Goal: Transaction & Acquisition: Purchase product/service

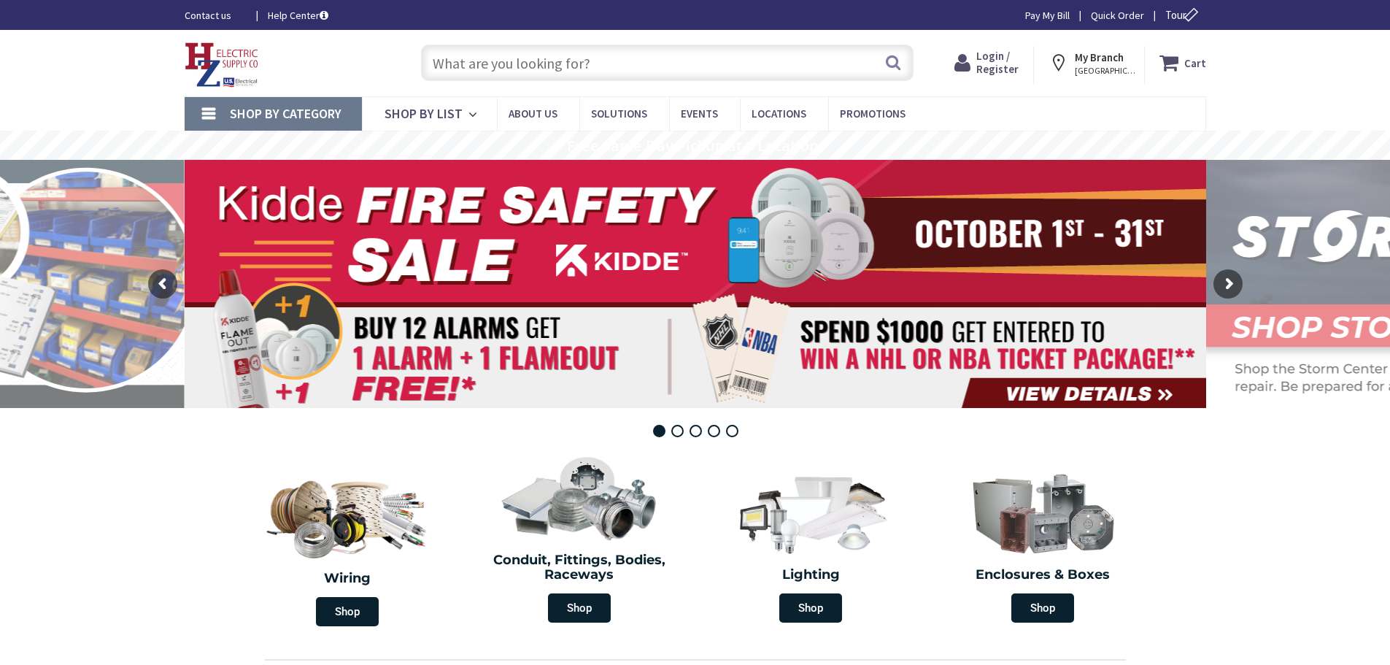
click at [606, 69] on input "text" at bounding box center [667, 62] width 492 height 36
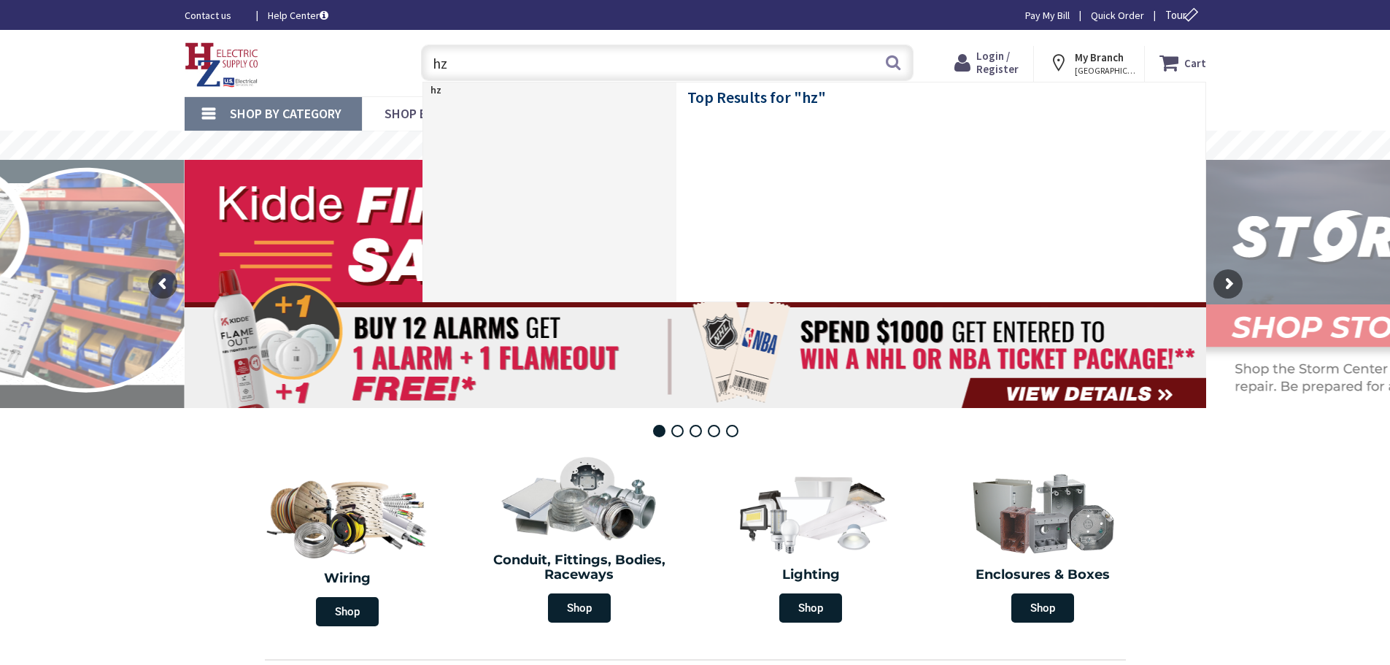
type input "h"
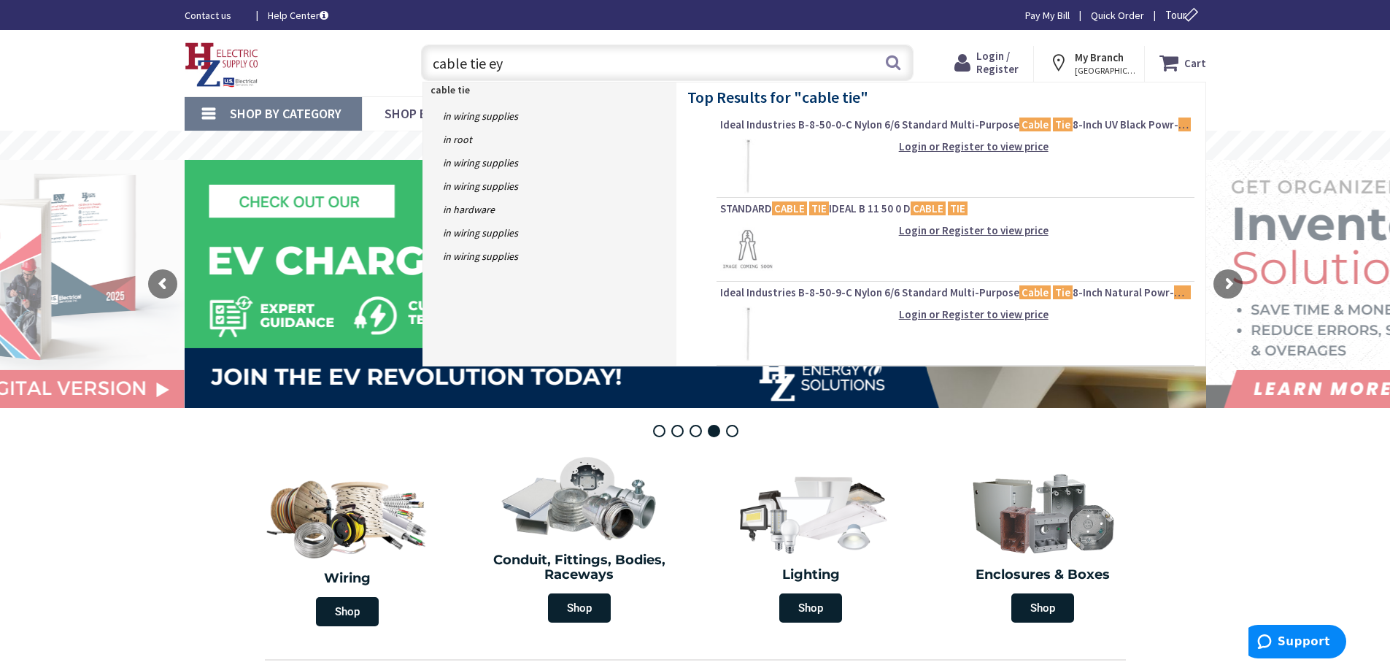
type input "cable tie eye"
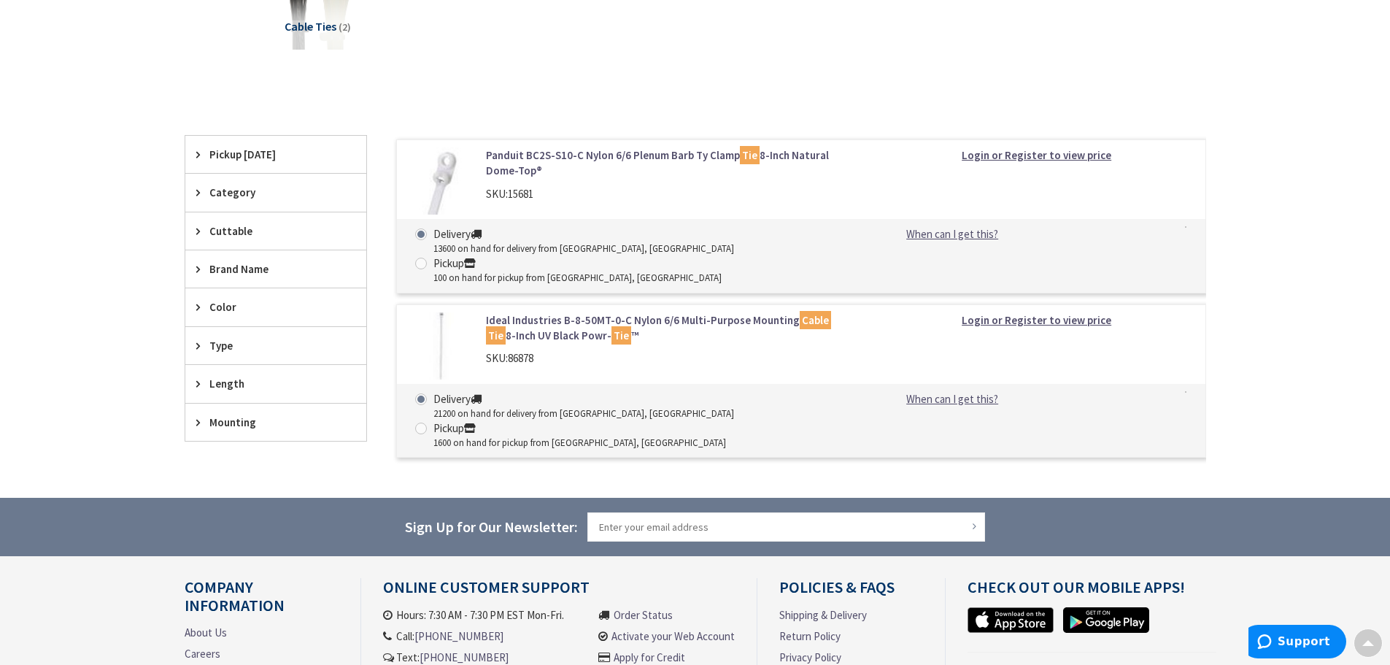
scroll to position [73, 0]
